Goal: Task Accomplishment & Management: Manage account settings

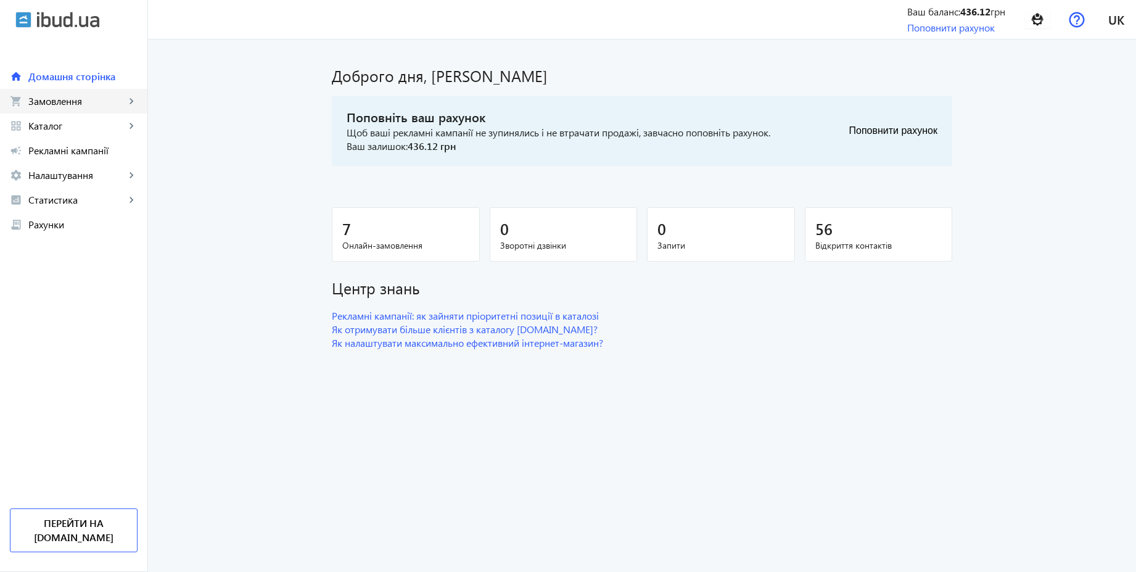
click at [64, 104] on span "Замовлення" at bounding box center [76, 101] width 97 height 12
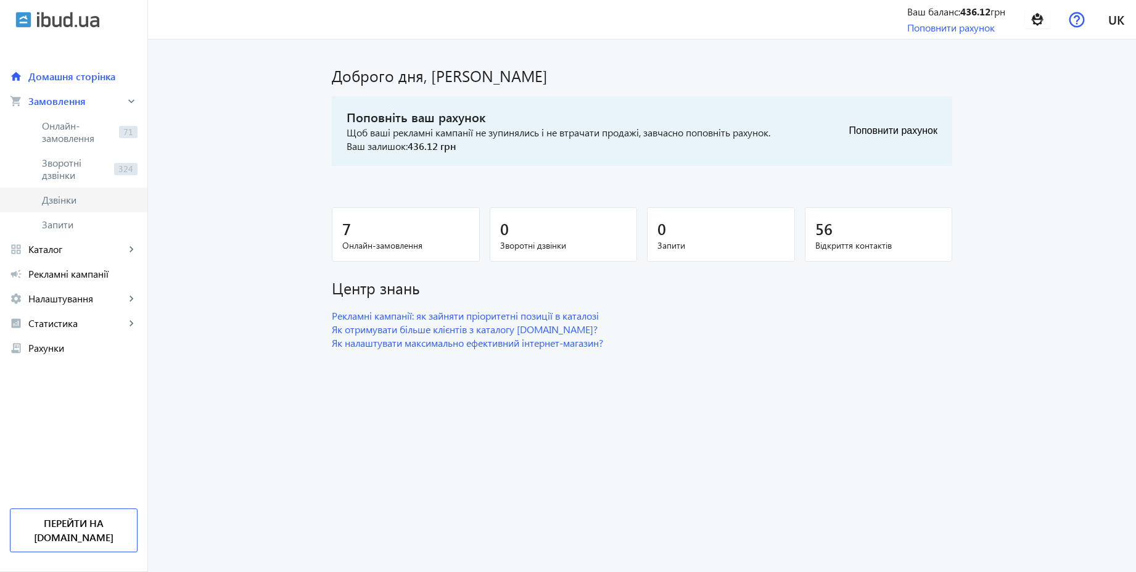
click at [64, 200] on span "Дзвінки" at bounding box center [90, 200] width 96 height 12
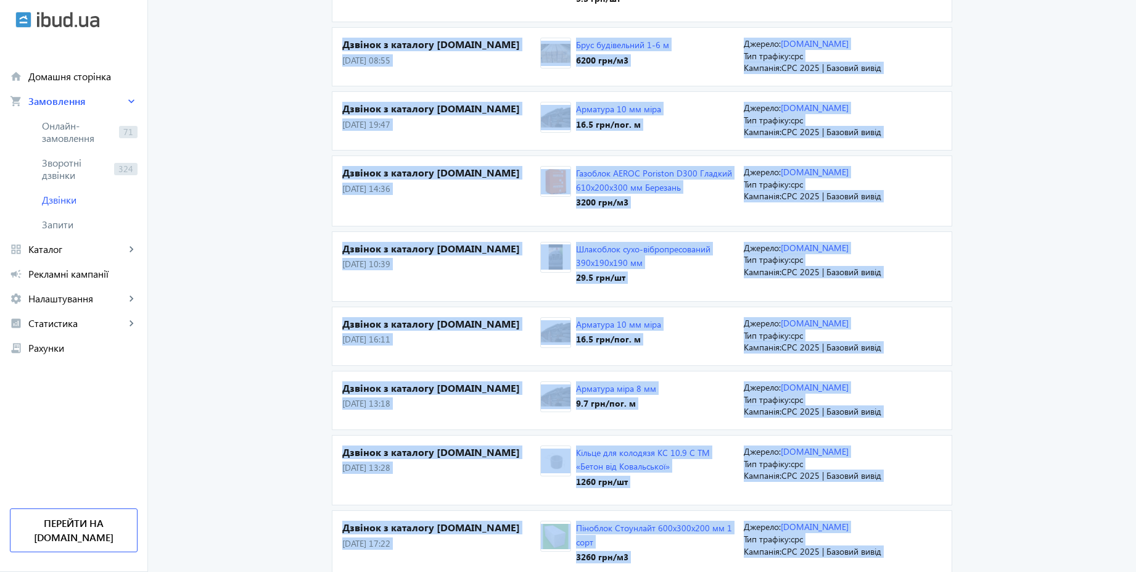
scroll to position [783, 0]
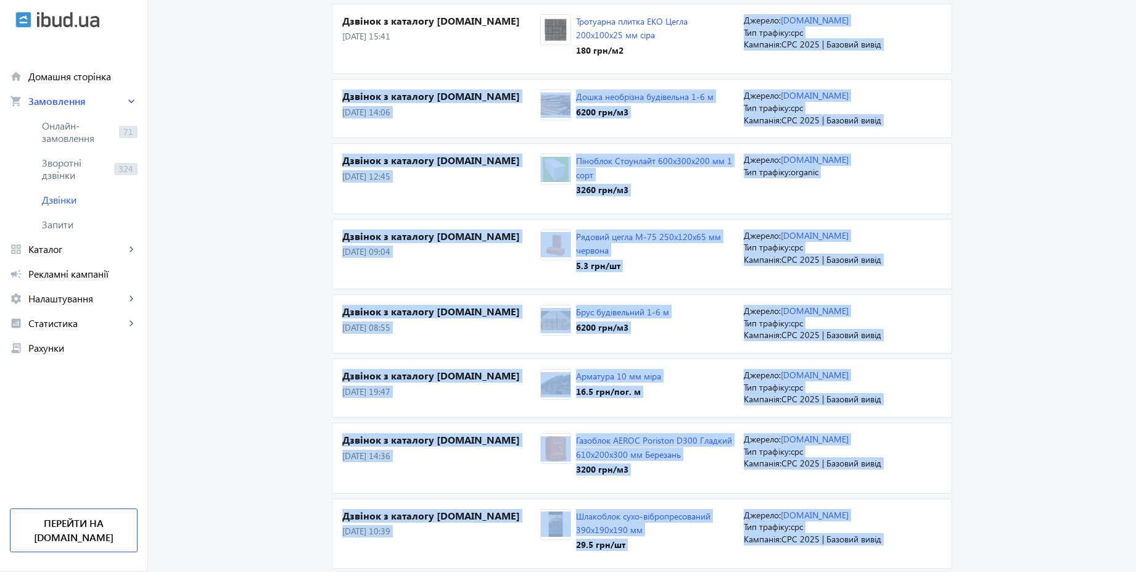
drag, startPoint x: 1142, startPoint y: 256, endPoint x: 1142, endPoint y: -78, distance: 333.6
click at [1135, 0] on html "arrow_back home Домашня сторінка shopping_cart Замовлення keyboard_arrow_right …" at bounding box center [568, 359] width 1136 height 2284
click at [1041, 112] on main "Дзвінки Дзвінок з каталогу [DOMAIN_NAME] [DATE] 15:37 Арматура 10 мм міра 16.5 …" at bounding box center [642, 365] width 988 height 2188
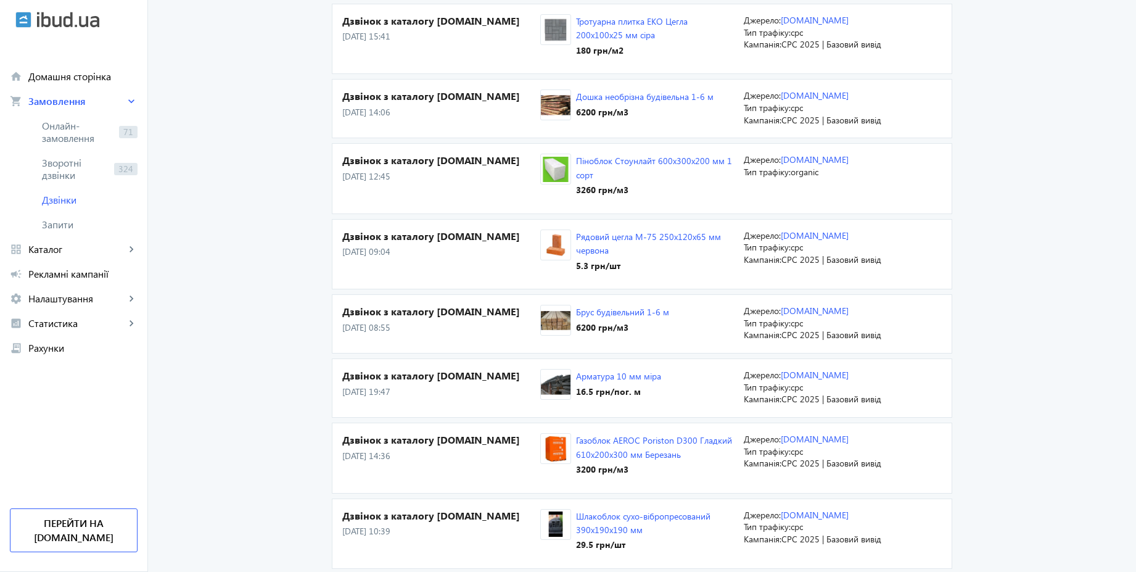
scroll to position [0, 0]
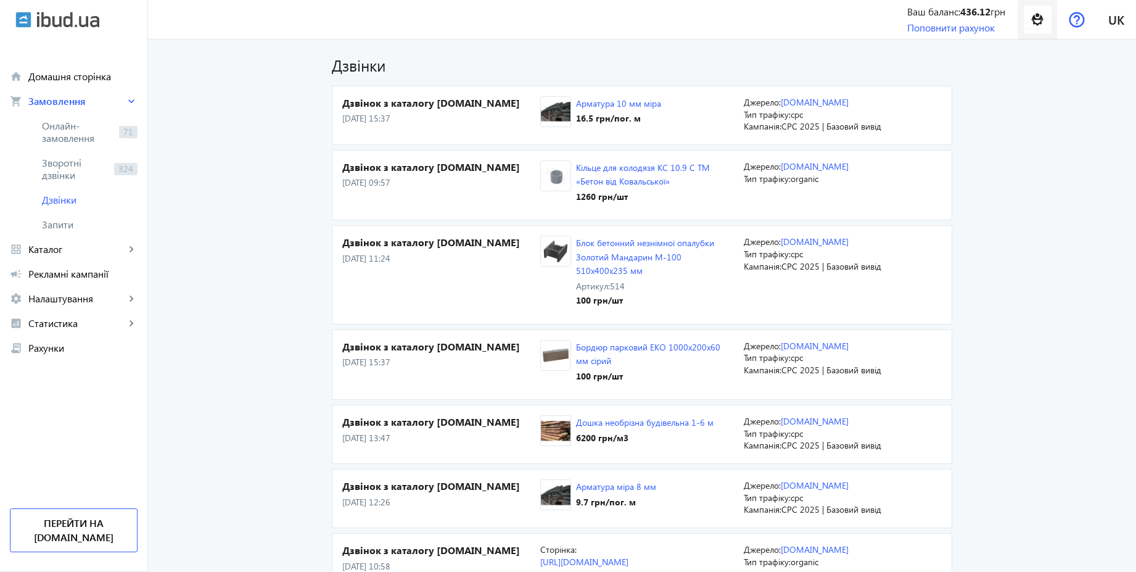
click at [1040, 14] on img at bounding box center [1037, 20] width 28 height 28
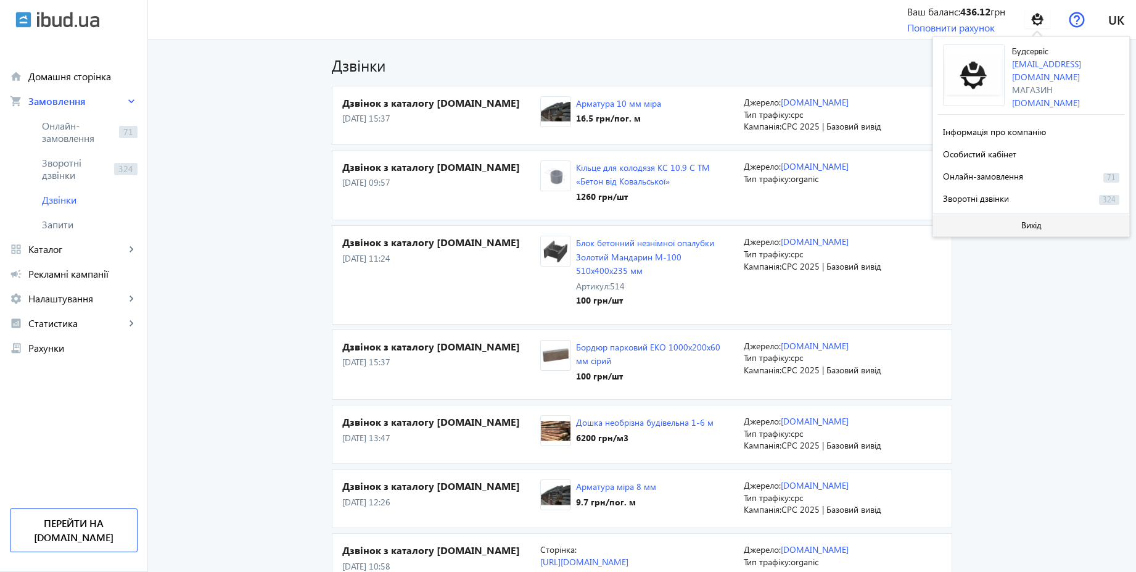
click at [1038, 223] on span "Вихід" at bounding box center [1031, 225] width 20 height 10
